Goal: Transaction & Acquisition: Purchase product/service

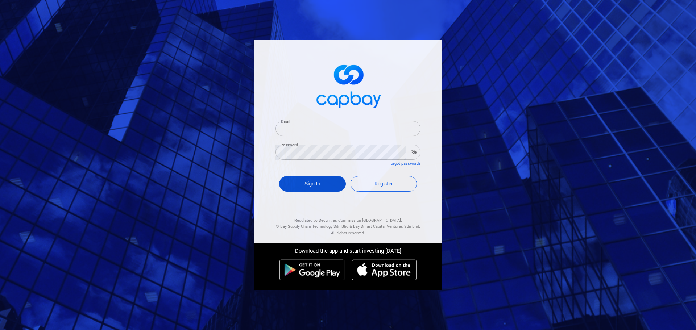
type input "vwongwt@yahoo.com"
click at [315, 181] on button "Sign In" at bounding box center [312, 184] width 67 height 16
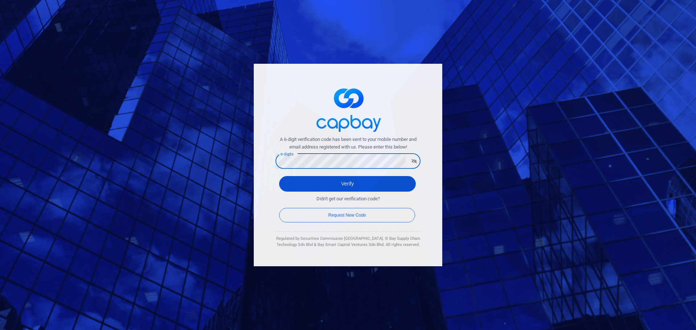
click at [288, 180] on button "Verify" at bounding box center [347, 184] width 137 height 16
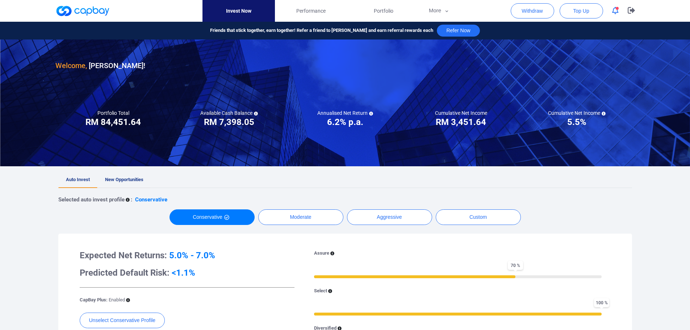
click at [132, 176] on link "New Opportunities" at bounding box center [124, 180] width 54 height 16
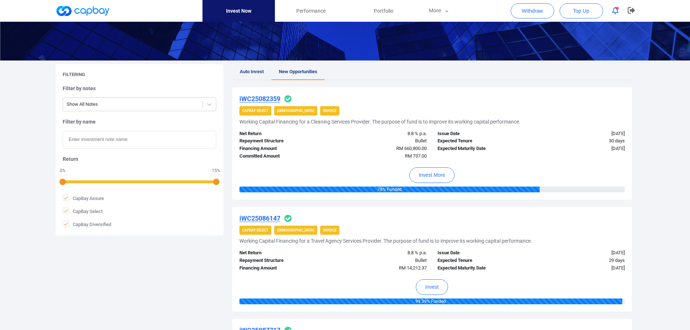
scroll to position [109, 0]
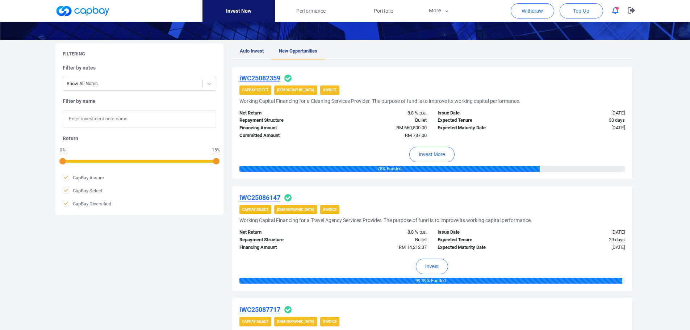
click at [270, 78] on u "iWC25082359" at bounding box center [259, 78] width 41 height 8
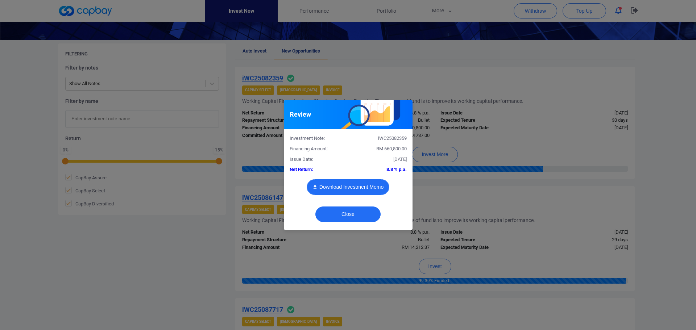
click at [342, 186] on button "Download Investment Memo" at bounding box center [347, 187] width 83 height 16
click at [355, 214] on button "Close" at bounding box center [347, 214] width 65 height 16
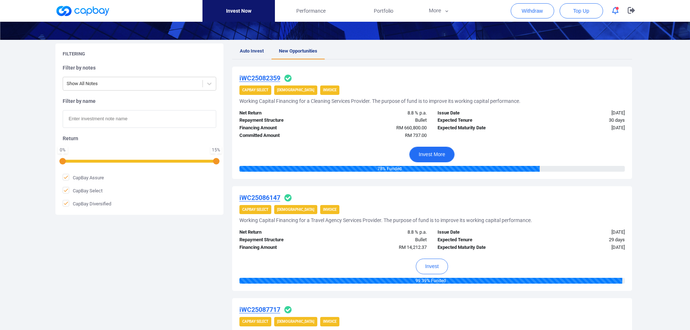
click at [436, 153] on button "Invest More" at bounding box center [431, 155] width 45 height 16
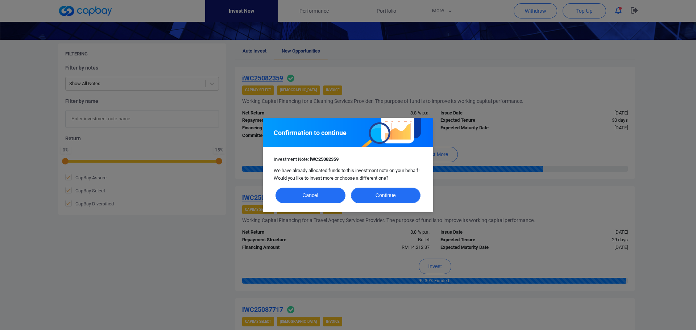
click at [387, 194] on button "Continue" at bounding box center [386, 196] width 70 height 16
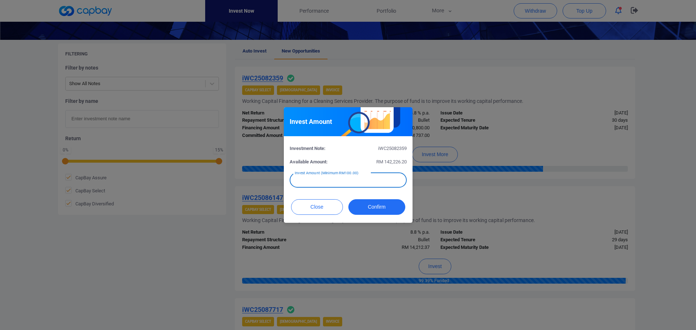
click at [373, 184] on input "text" at bounding box center [347, 179] width 117 height 15
type input "RM 1,000"
click at [392, 206] on button "Confirm" at bounding box center [376, 207] width 57 height 16
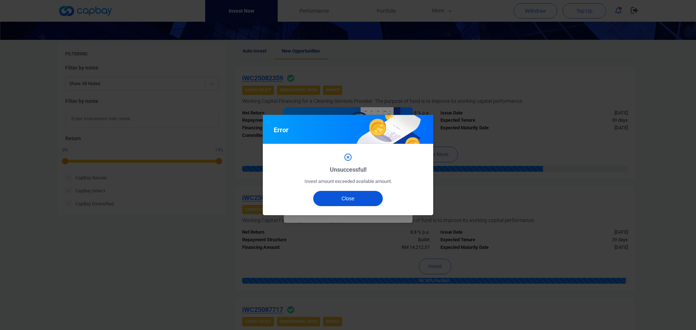
click at [358, 196] on button "Close" at bounding box center [348, 198] width 70 height 15
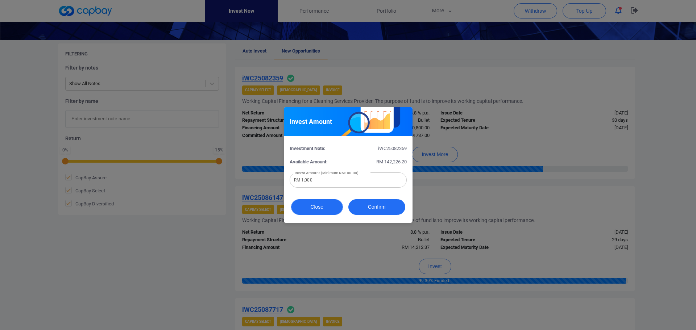
click at [301, 208] on button "Close" at bounding box center [317, 207] width 52 height 16
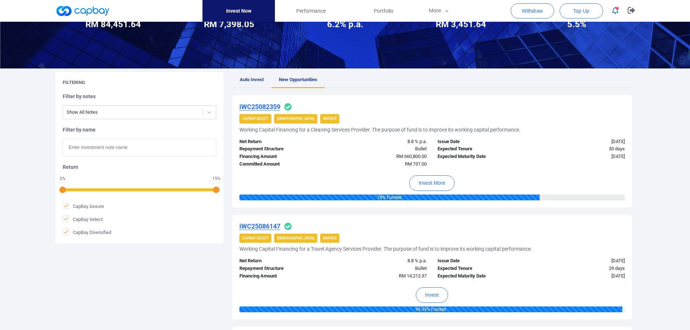
scroll to position [0, 0]
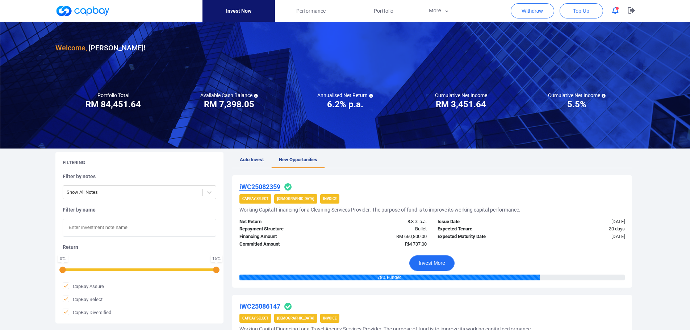
click at [428, 264] on button "Invest More" at bounding box center [431, 263] width 45 height 16
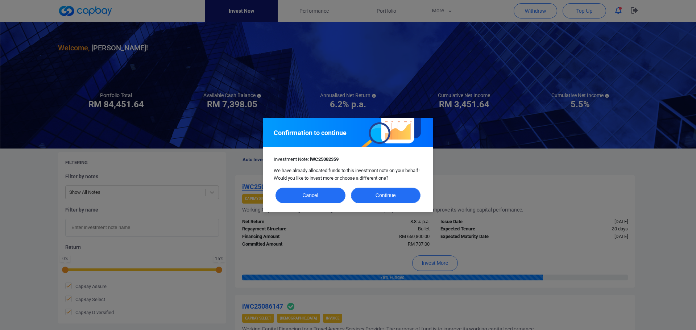
click at [391, 195] on button "Continue" at bounding box center [386, 196] width 70 height 16
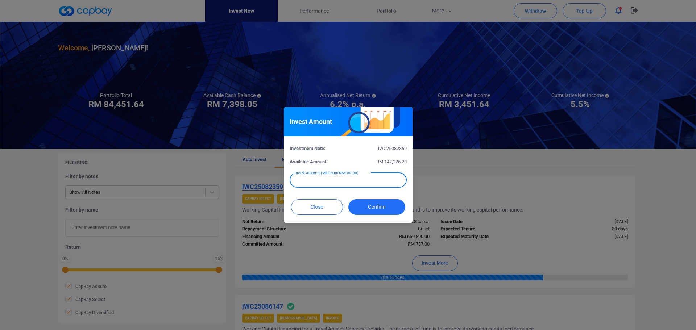
click at [357, 175] on div "Invest Amount (Minimum RM100.00) Invest Amount (Minimum RM100.00)" at bounding box center [347, 179] width 117 height 16
click at [376, 210] on button "Confirm" at bounding box center [376, 207] width 57 height 16
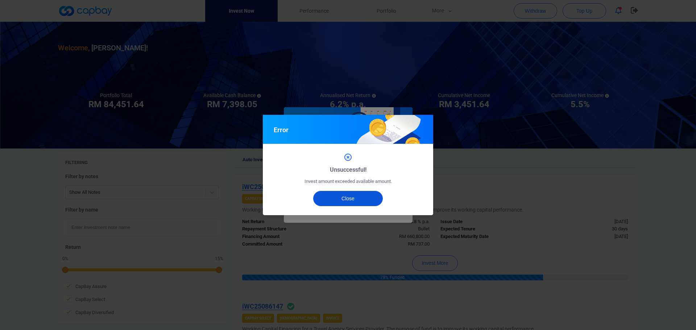
click at [360, 195] on button "Close" at bounding box center [348, 198] width 70 height 15
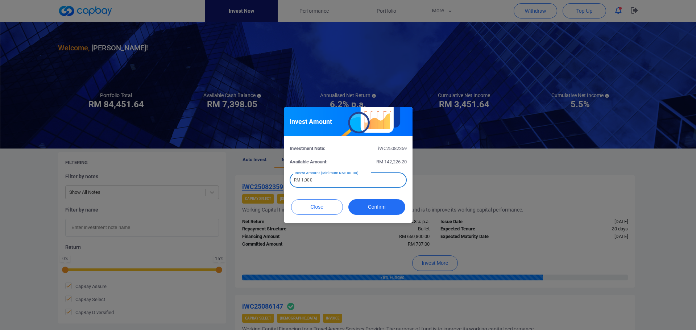
click at [324, 180] on input "RM 1,000" at bounding box center [347, 179] width 117 height 15
type input "RM 1"
click at [372, 204] on button "Confirm" at bounding box center [376, 207] width 57 height 16
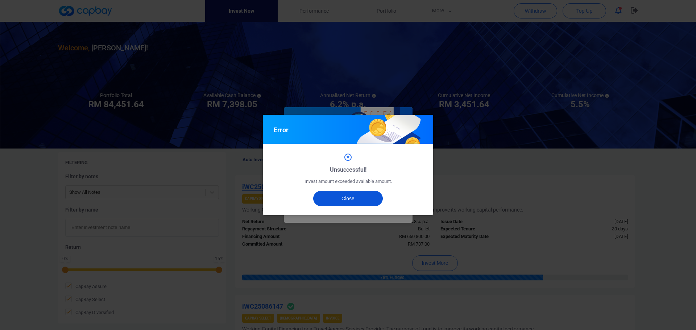
click at [357, 195] on button "Close" at bounding box center [348, 198] width 70 height 15
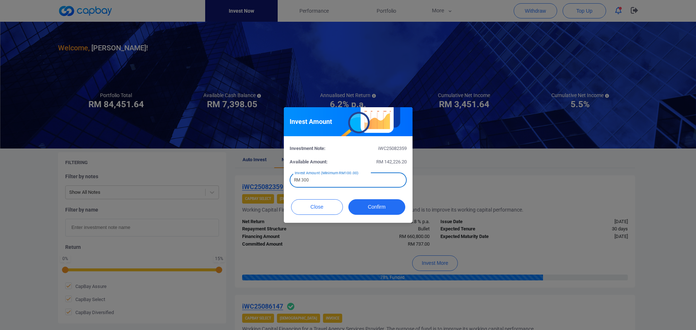
drag, startPoint x: 317, startPoint y: 184, endPoint x: 280, endPoint y: 180, distance: 37.5
click at [280, 180] on div "Invest Amount Investment Note: iWC25082359 Available Amount: RM 142,226.20 Inve…" at bounding box center [348, 165] width 696 height 330
type input "RM 100"
click at [383, 206] on button "Confirm" at bounding box center [376, 207] width 57 height 16
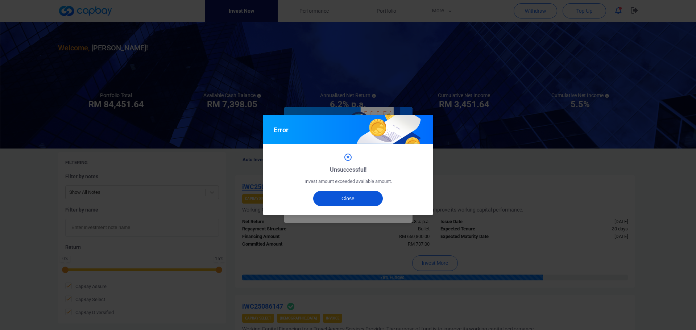
click at [364, 197] on button "Close" at bounding box center [348, 198] width 70 height 15
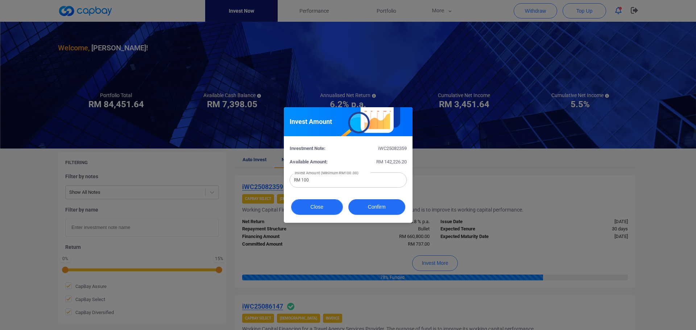
click at [323, 211] on button "Close" at bounding box center [317, 207] width 52 height 16
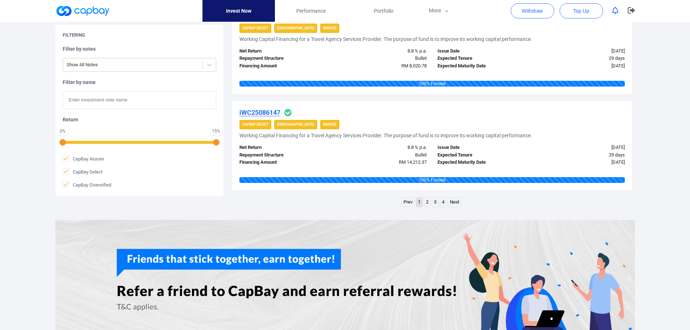
click at [427, 203] on link "2" at bounding box center [427, 202] width 6 height 9
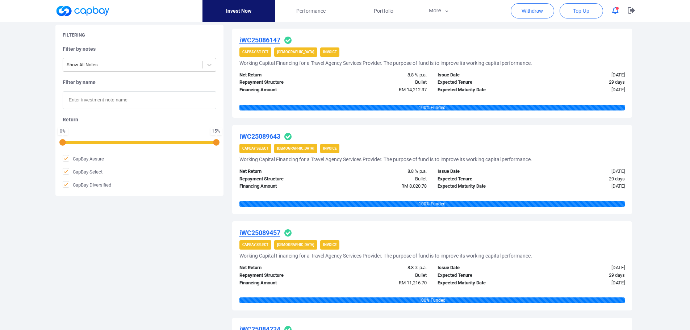
scroll to position [942, 0]
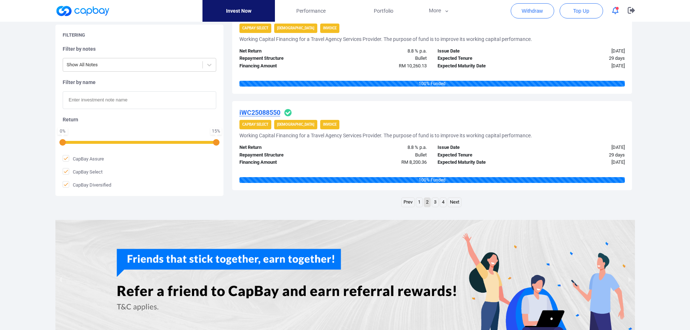
click at [439, 203] on ul "Prev 1 2 3 4 Next" at bounding box center [431, 203] width 61 height 12
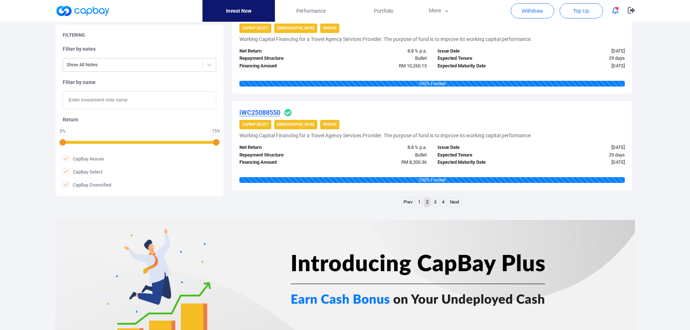
click at [443, 203] on link "4" at bounding box center [443, 202] width 6 height 9
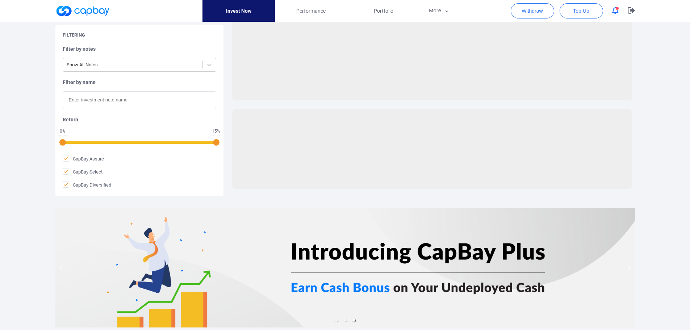
scroll to position [668, 0]
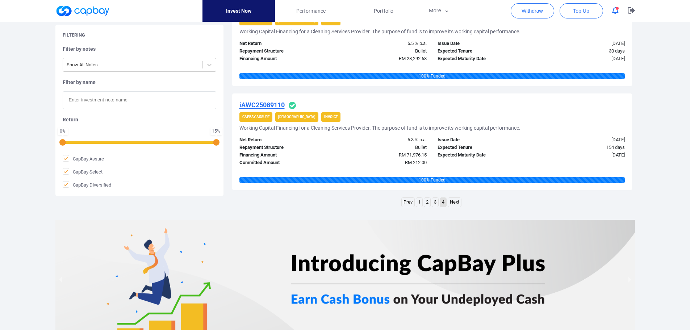
click at [437, 203] on link "3" at bounding box center [435, 202] width 6 height 9
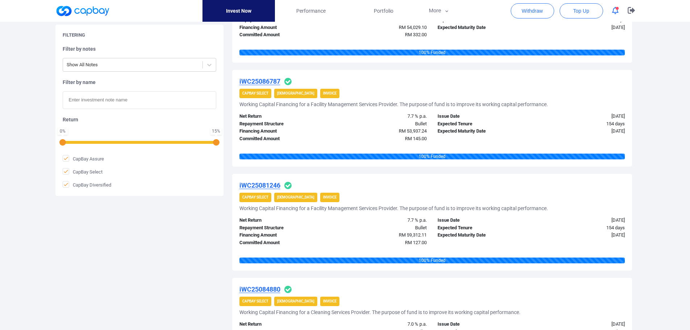
scroll to position [480, 0]
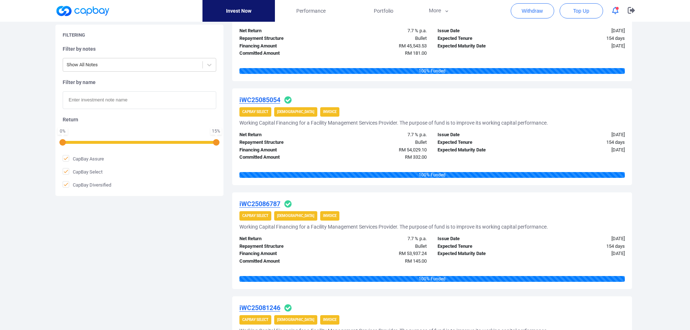
click at [616, 8] on span "button" at bounding box center [617, 8] width 3 height 3
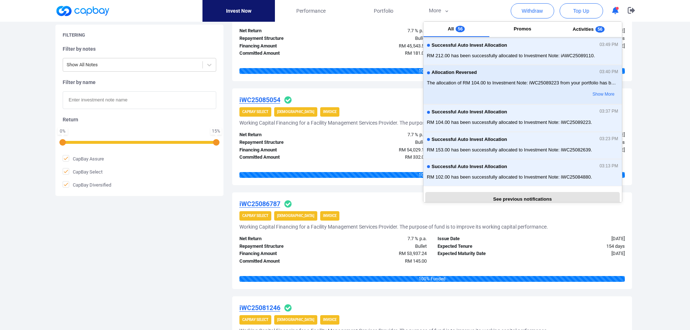
scroll to position [162, 0]
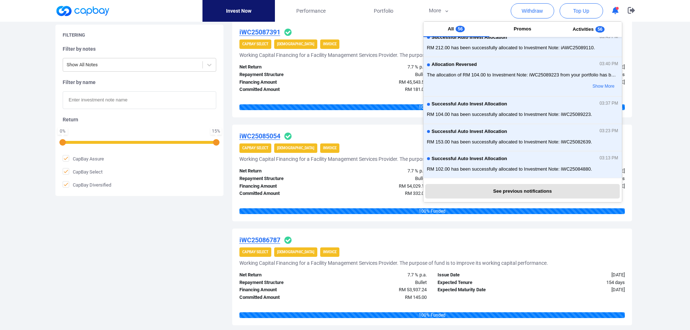
click at [184, 258] on div "Filtering Filter by notes Show All Notes Filter by name Return 0 % 15 % CapBay …" at bounding box center [345, 230] width 590 height 1044
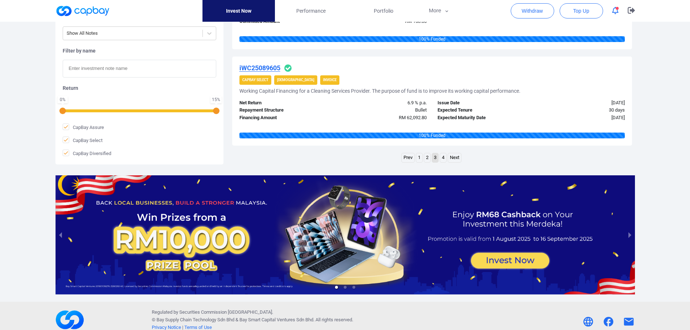
scroll to position [1040, 0]
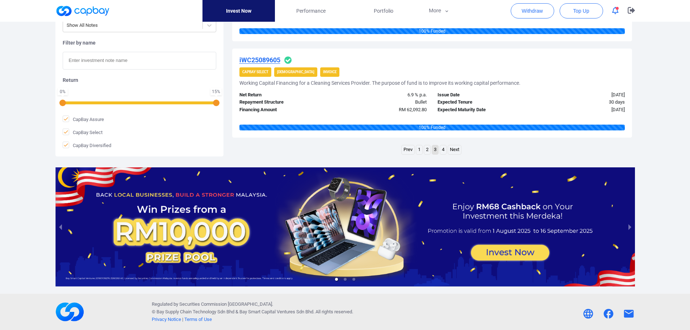
click at [419, 151] on link "1" at bounding box center [419, 149] width 6 height 9
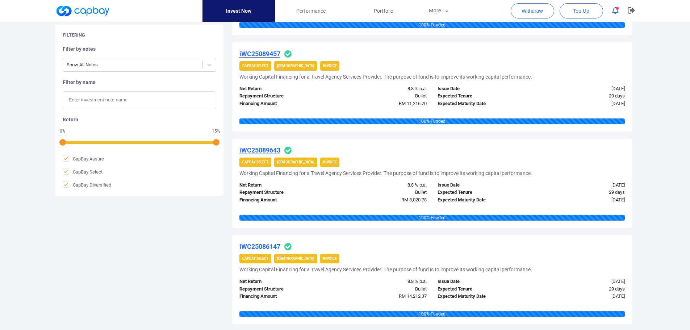
scroll to position [906, 0]
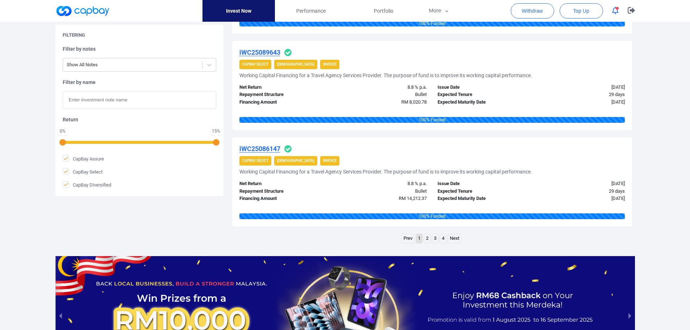
click at [444, 241] on link "4" at bounding box center [443, 238] width 6 height 9
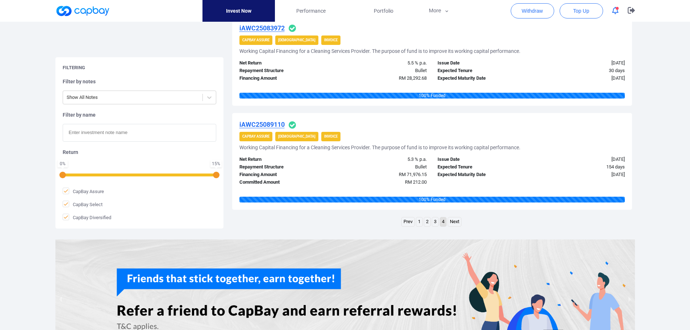
scroll to position [721, 0]
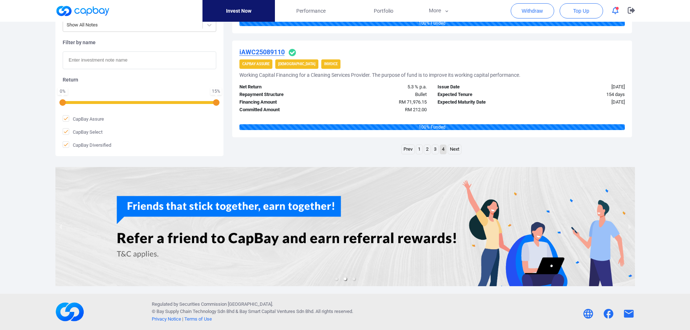
click at [434, 153] on link "3" at bounding box center [435, 149] width 6 height 9
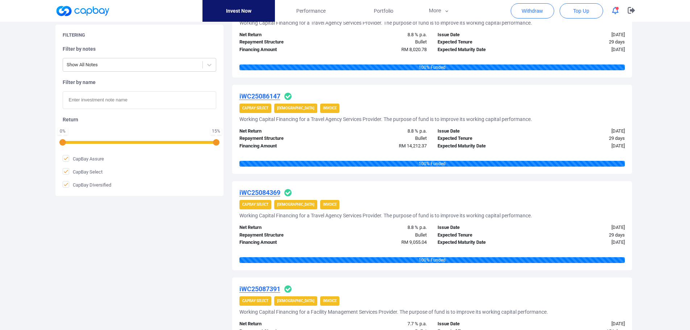
scroll to position [0, 0]
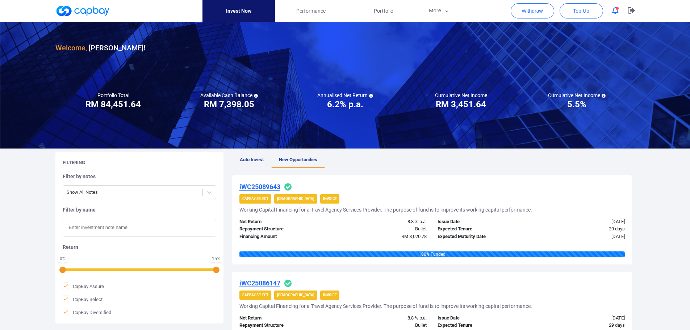
click at [618, 8] on span "button" at bounding box center [617, 8] width 3 height 3
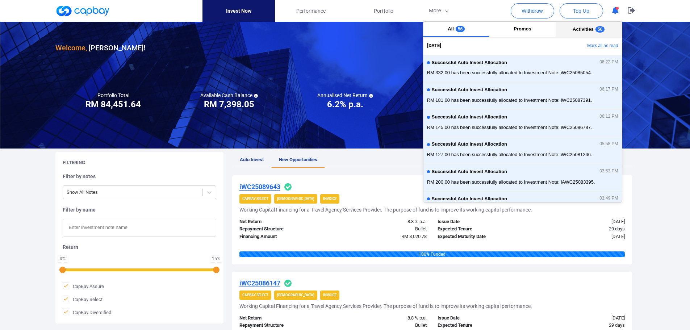
click at [583, 29] on span "Activities" at bounding box center [583, 28] width 21 height 5
click at [596, 43] on button "Mark all as read" at bounding box center [583, 46] width 78 height 12
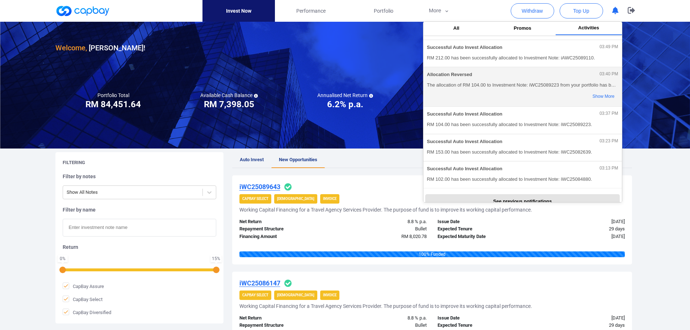
scroll to position [155, 0]
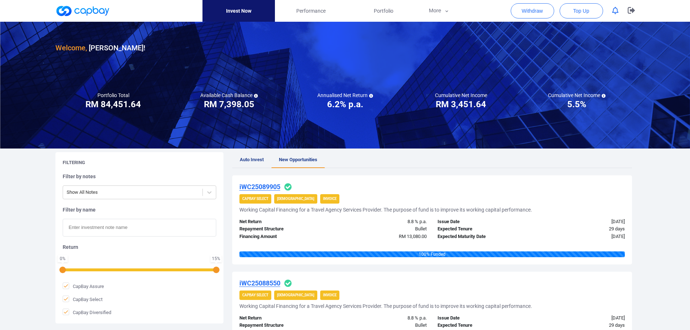
click at [228, 103] on h3 "RM 7,398.05" at bounding box center [229, 105] width 50 height 12
click at [255, 159] on span "Auto Invest" at bounding box center [252, 159] width 24 height 5
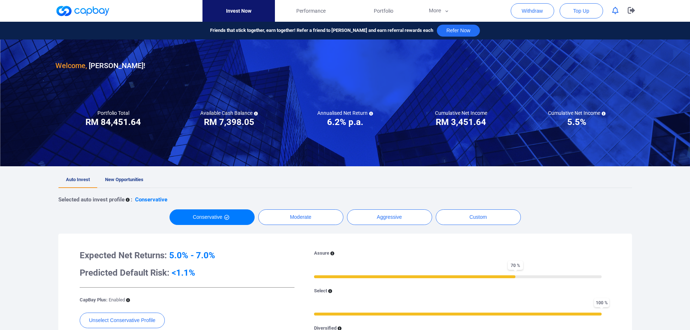
click at [122, 180] on span "New Opportunities" at bounding box center [124, 179] width 38 height 5
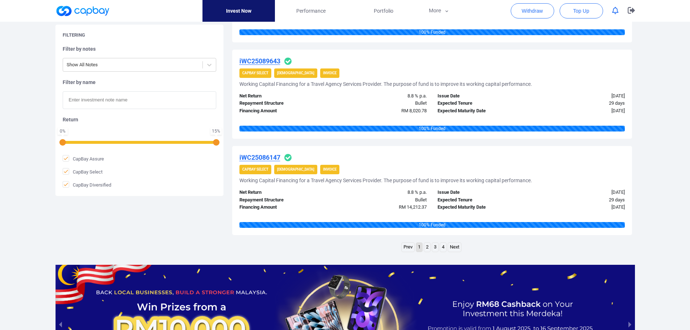
scroll to position [942, 0]
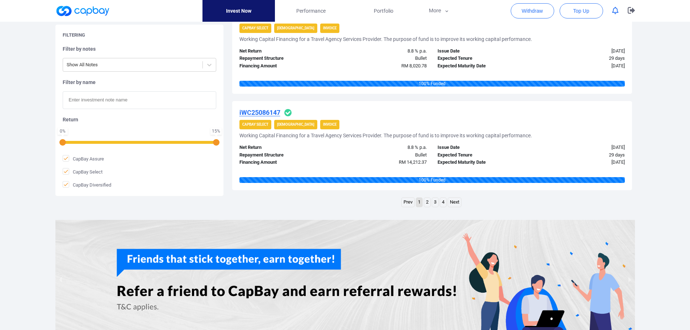
click at [446, 202] on link "4" at bounding box center [443, 202] width 6 height 9
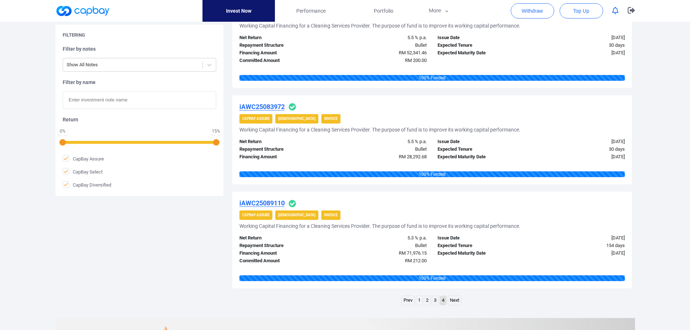
scroll to position [631, 0]
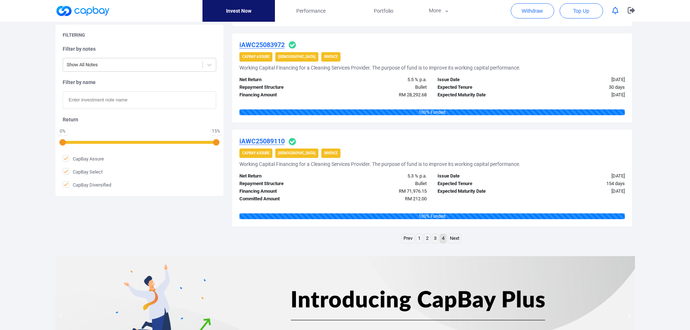
click at [433, 239] on link "3" at bounding box center [435, 238] width 6 height 9
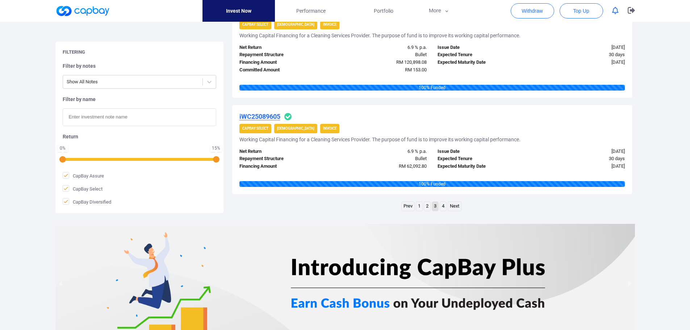
scroll to position [1040, 0]
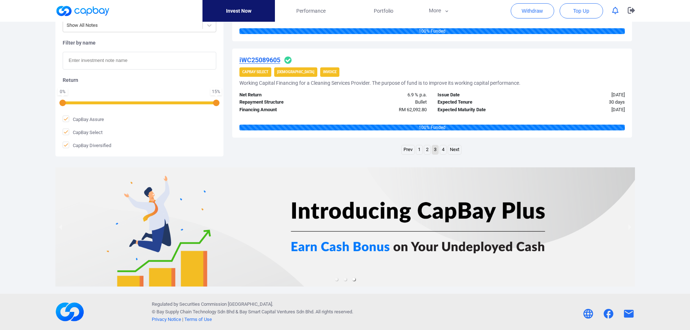
click at [427, 149] on link "2" at bounding box center [427, 149] width 6 height 9
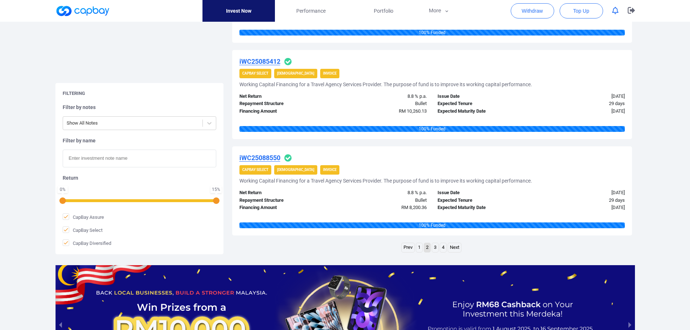
scroll to position [995, 0]
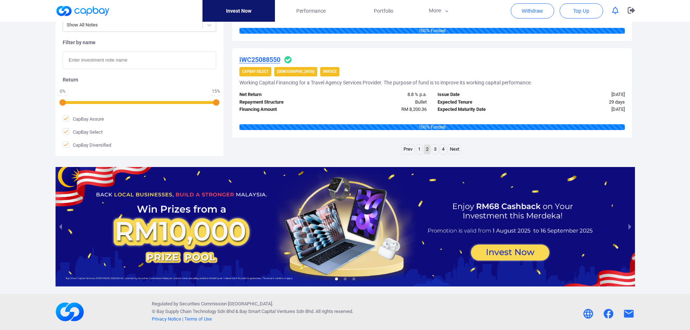
click at [421, 147] on link "1" at bounding box center [419, 149] width 6 height 9
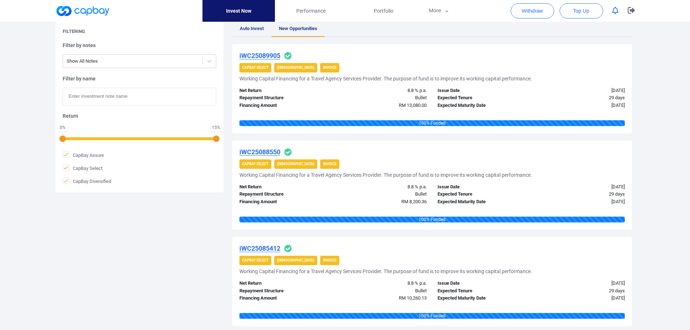
scroll to position [53, 0]
